Goal: Navigation & Orientation: Understand site structure

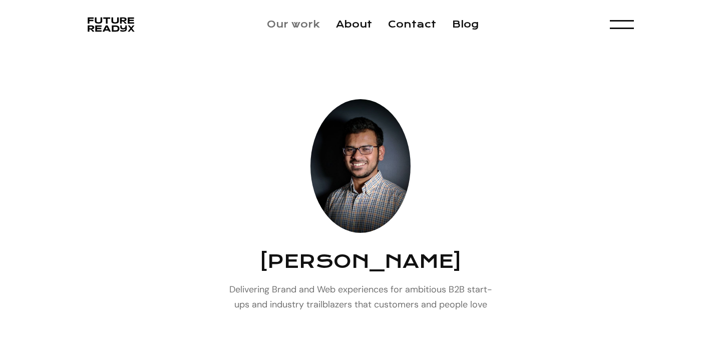
click at [286, 28] on link "Our work" at bounding box center [293, 25] width 53 height 12
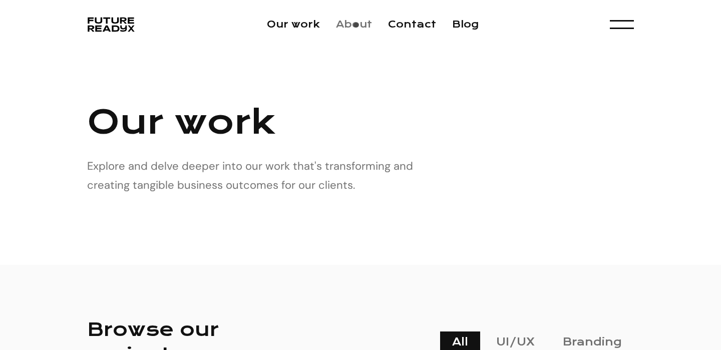
click at [354, 28] on link "About" at bounding box center [354, 25] width 36 height 12
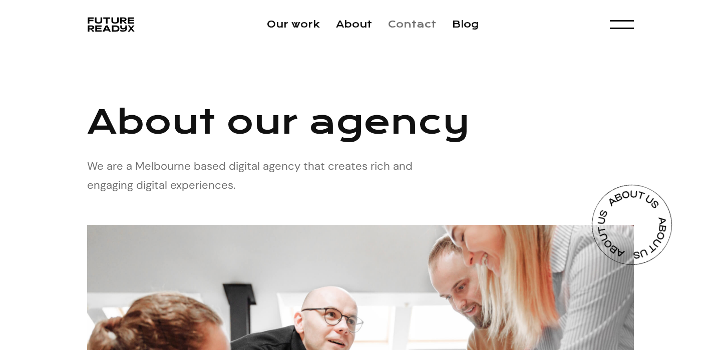
click at [409, 24] on link "Contact" at bounding box center [412, 25] width 48 height 12
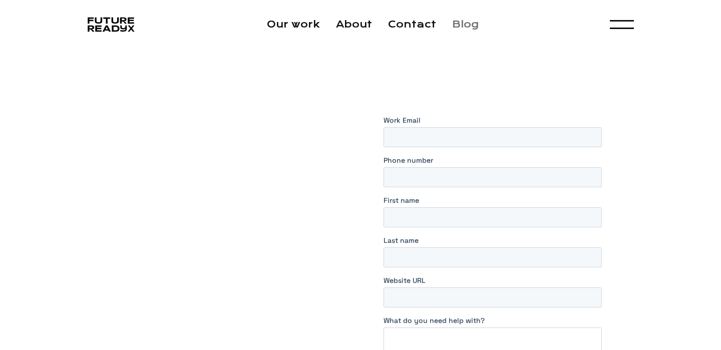
click at [459, 29] on link "Blog" at bounding box center [465, 25] width 27 height 12
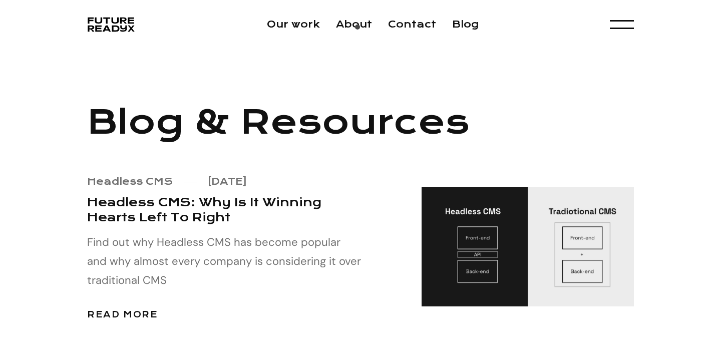
click at [356, 30] on li "About" at bounding box center [354, 24] width 36 height 15
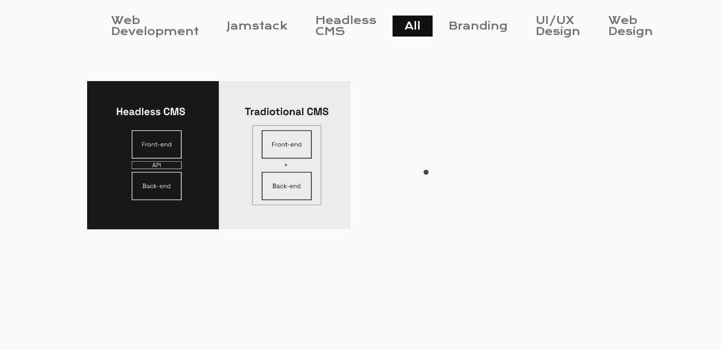
scroll to position [459, 0]
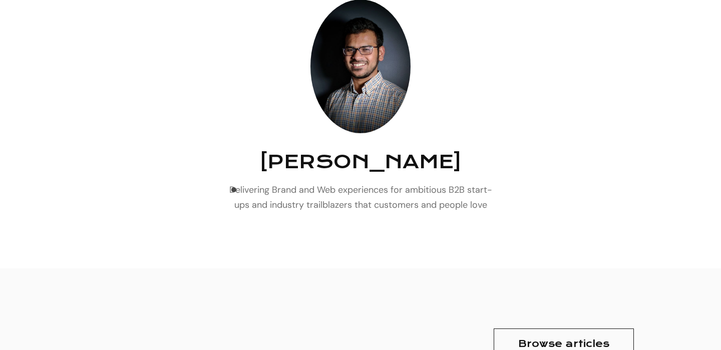
scroll to position [163, 0]
